Goal: Task Accomplishment & Management: Manage account settings

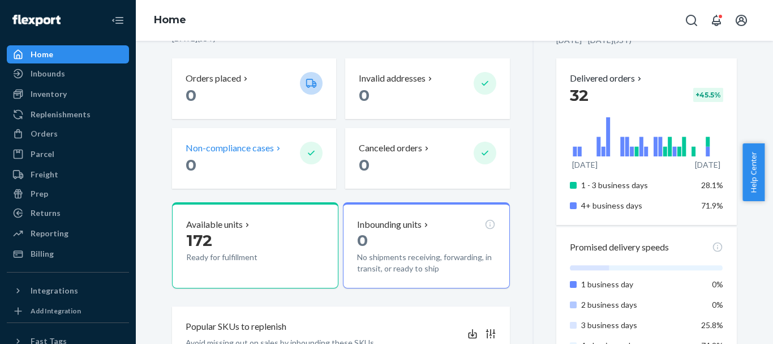
scroll to position [302, 0]
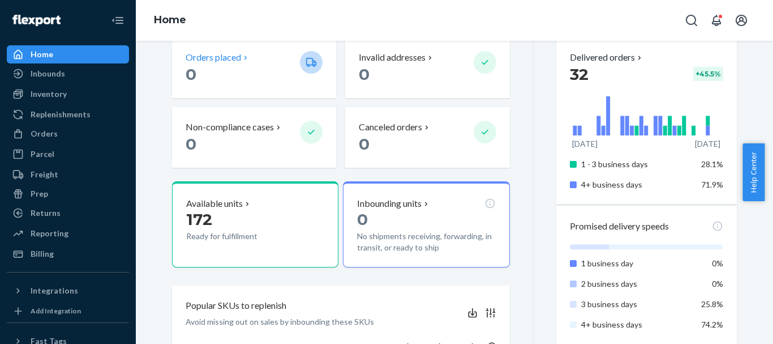
click at [216, 68] on p "0" at bounding box center [238, 74] width 105 height 20
